Goal: Task Accomplishment & Management: Use online tool/utility

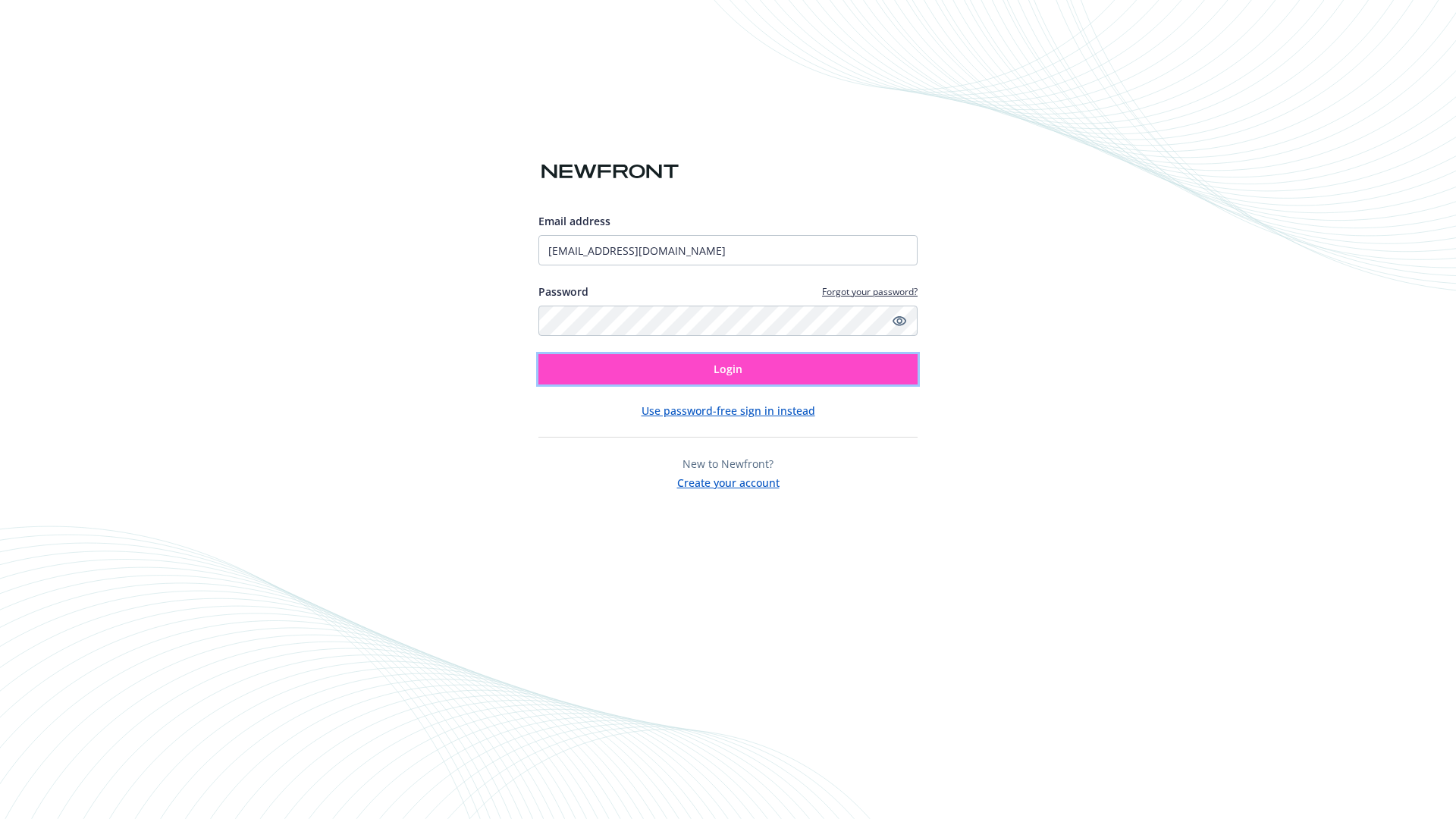
click at [728, 370] on span "Login" at bounding box center [728, 369] width 28 height 15
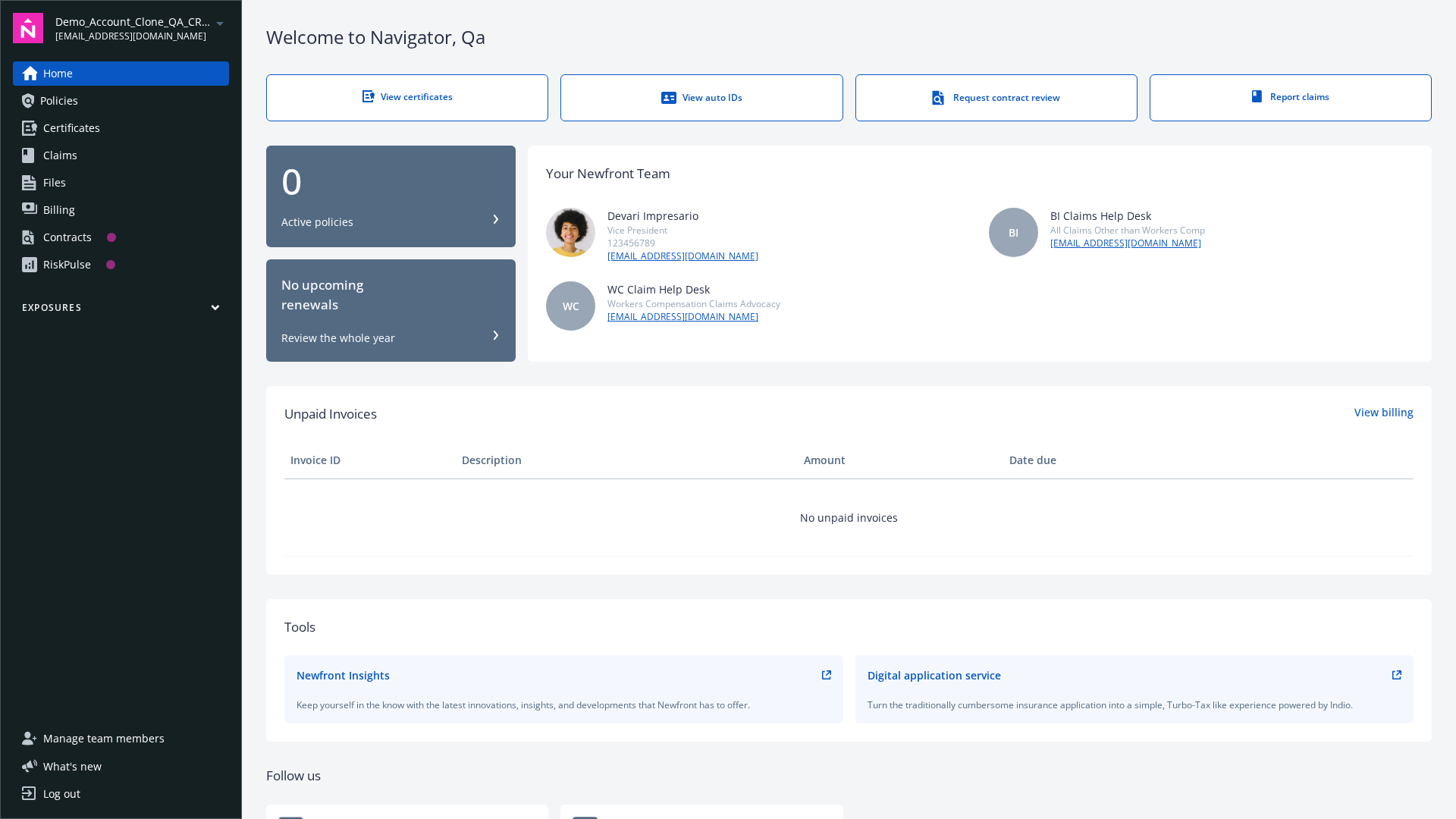
click at [142, 28] on span "Demo_Account_Clone_QA_CR_Tests_Prospect" at bounding box center [133, 21] width 156 height 16
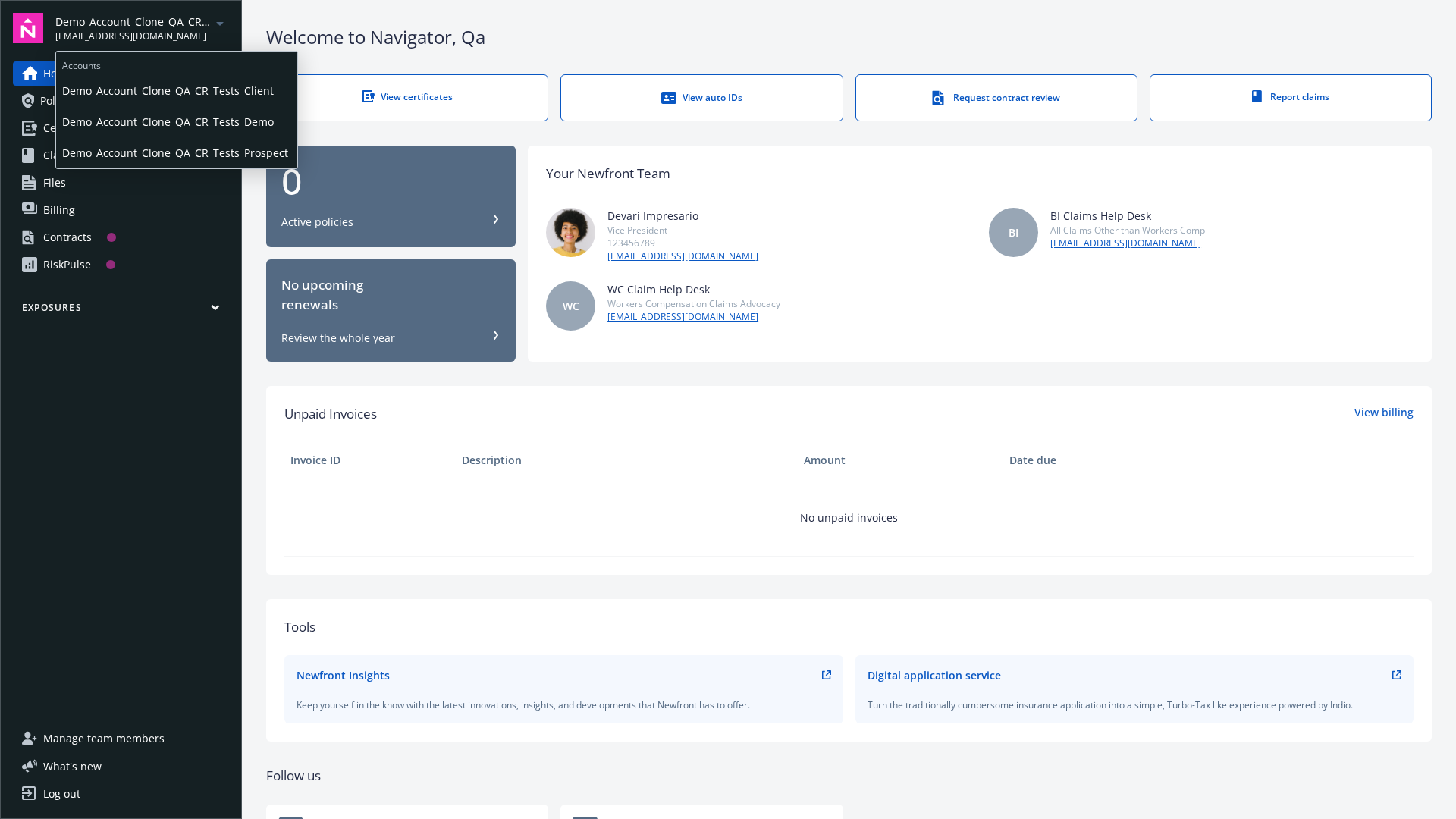
click at [175, 91] on span "Demo_Account_Clone_QA_CR_Tests_Client" at bounding box center [177, 91] width 229 height 31
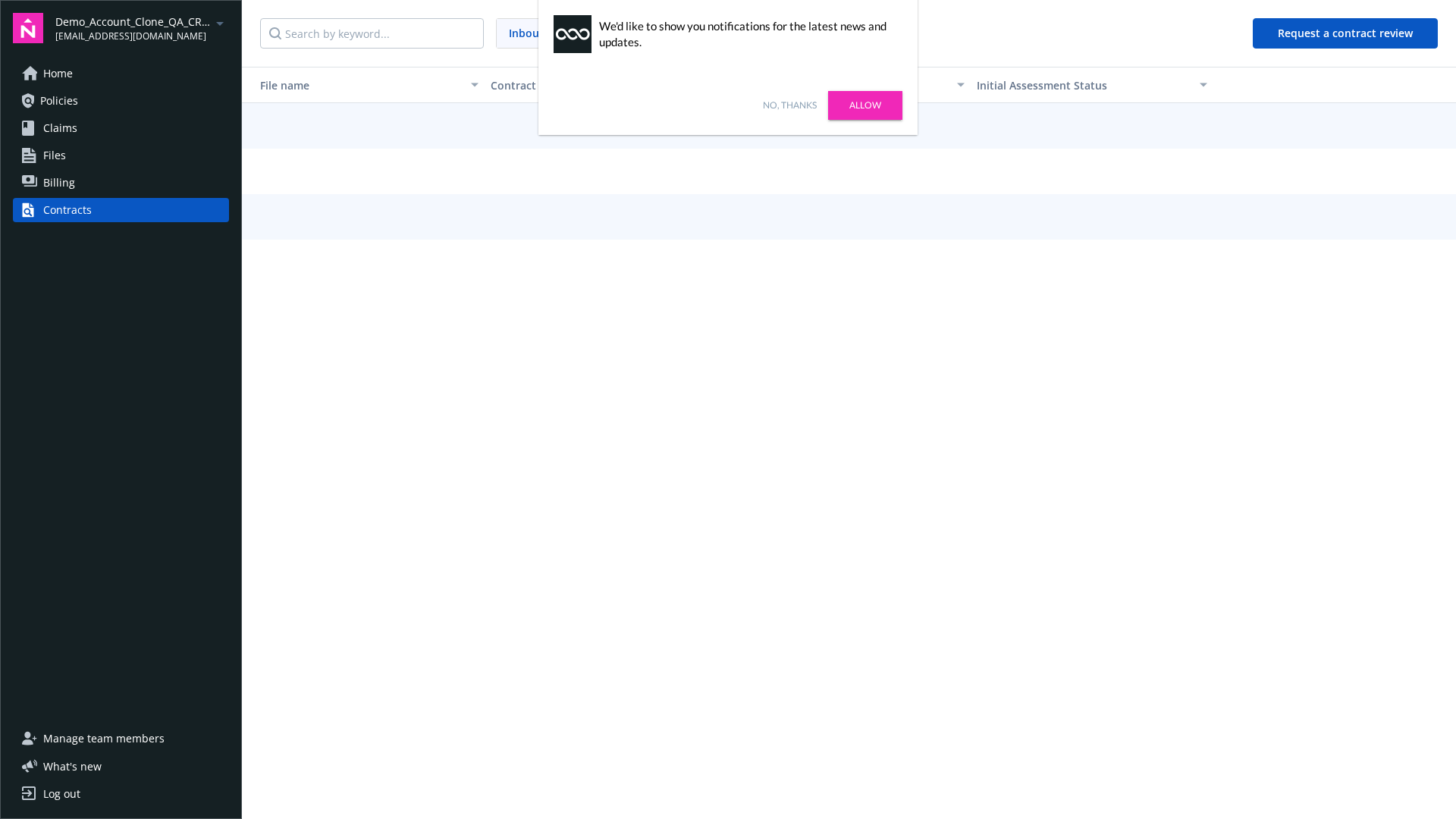
click at [790, 105] on link "No, thanks" at bounding box center [790, 105] width 54 height 14
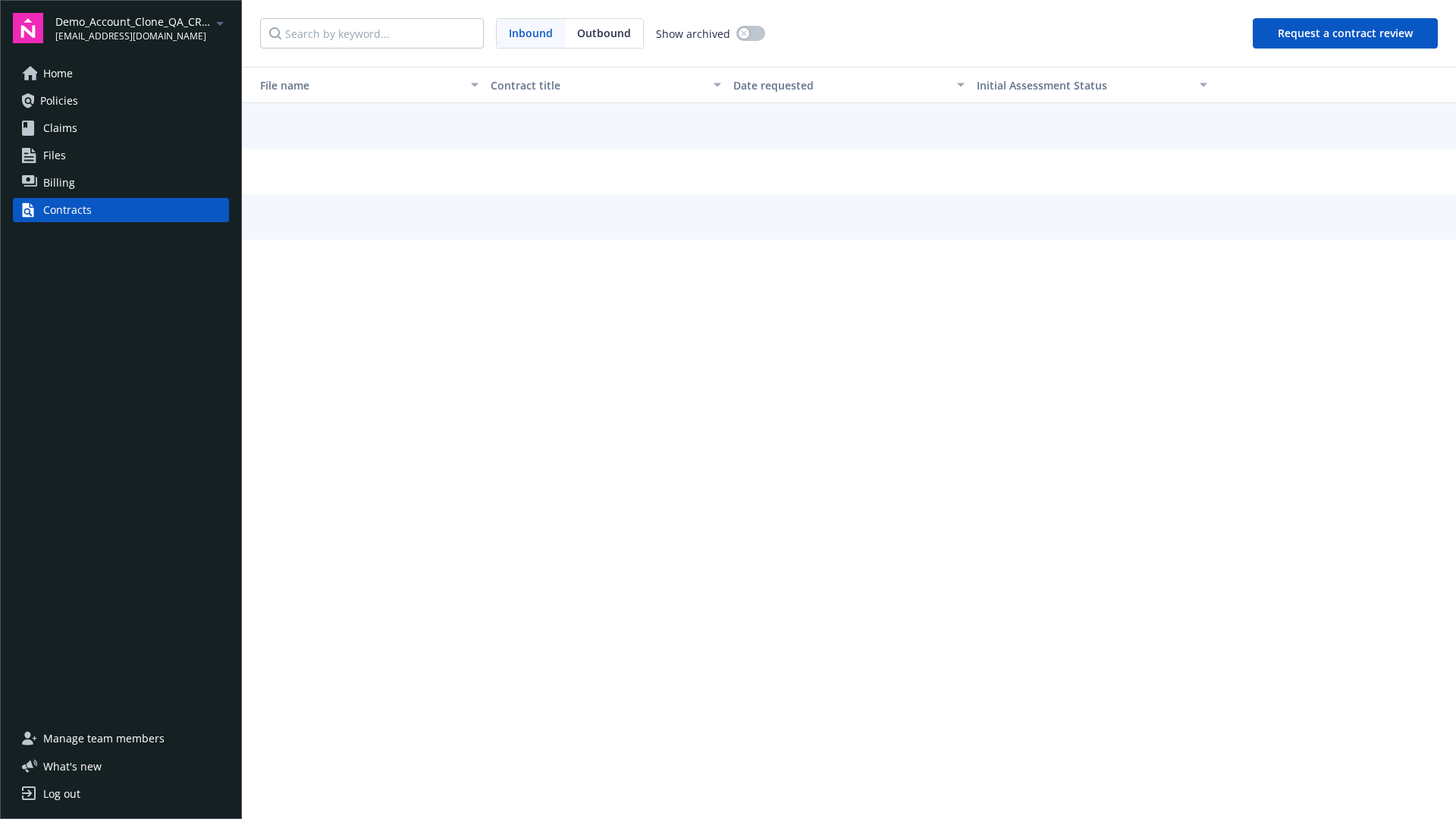
click at [1346, 33] on button "Request a contract review" at bounding box center [1345, 33] width 185 height 30
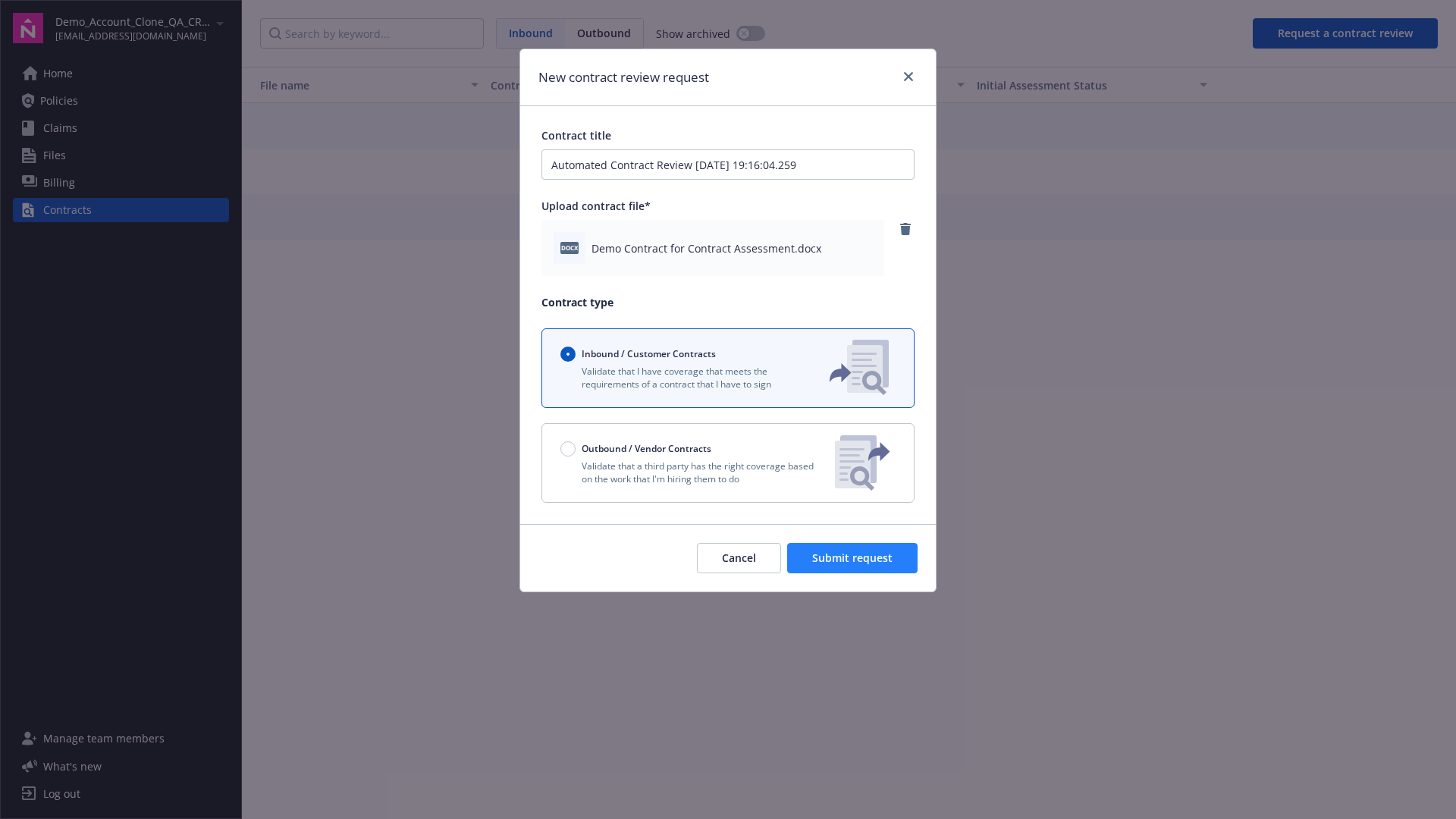
type input "Automated Contract Review [DATE] 19:16:04.259"
click at [853, 558] on span "Submit request" at bounding box center [853, 558] width 81 height 15
